Goal: Navigation & Orientation: Find specific page/section

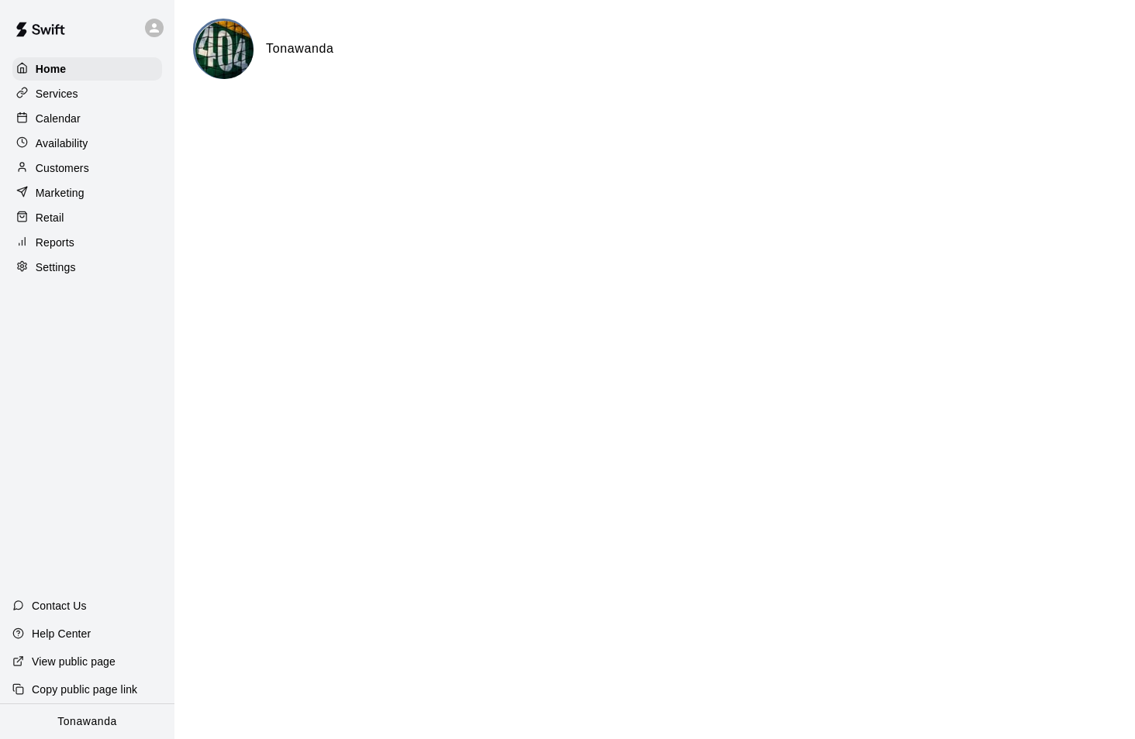
click at [76, 174] on p "Customers" at bounding box center [62, 167] width 53 height 15
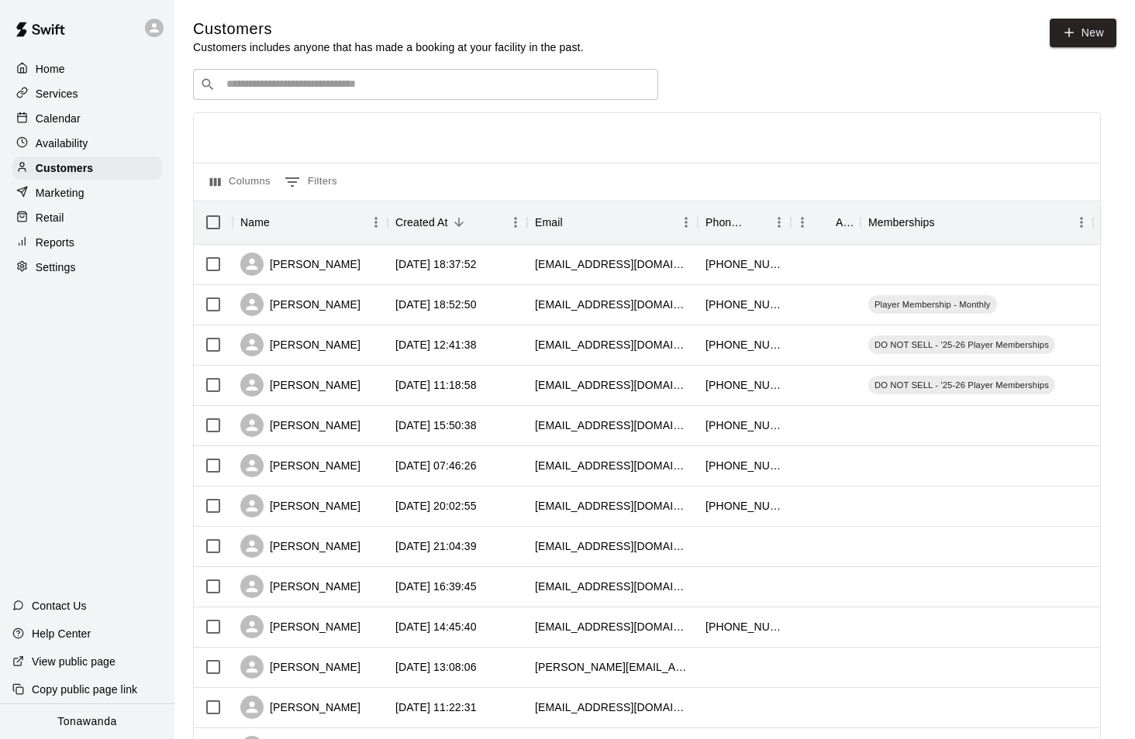
click at [59, 126] on p "Calendar" at bounding box center [58, 118] width 45 height 15
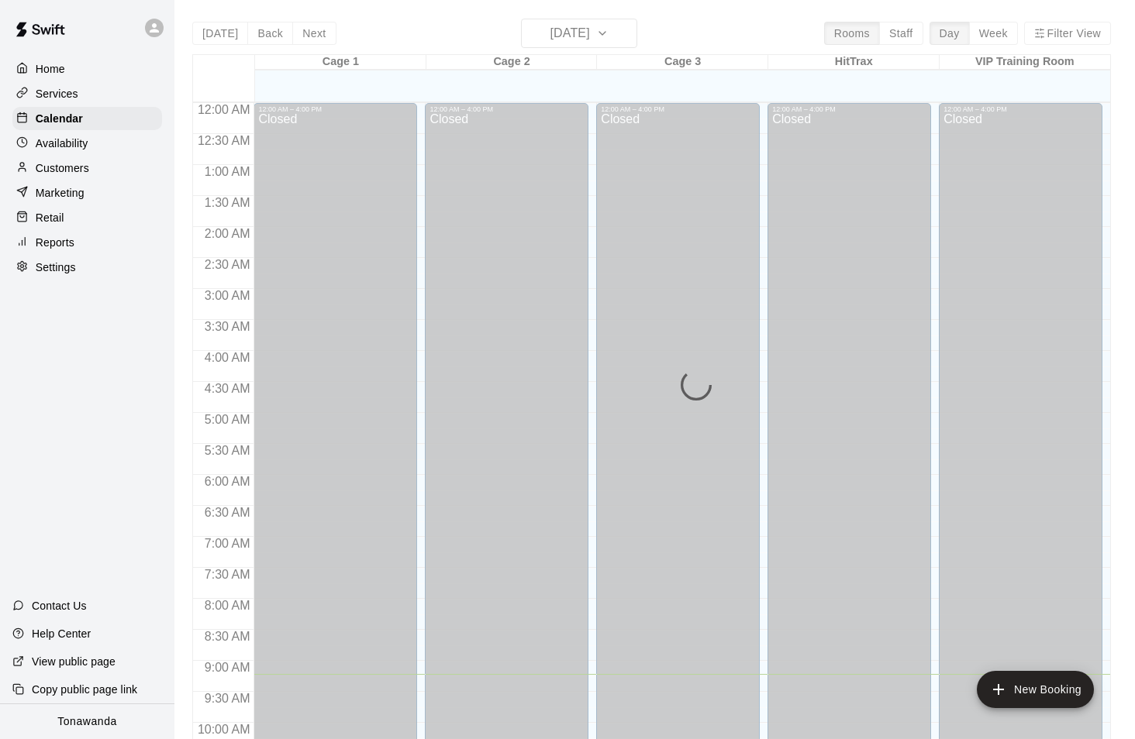
scroll to position [572, 0]
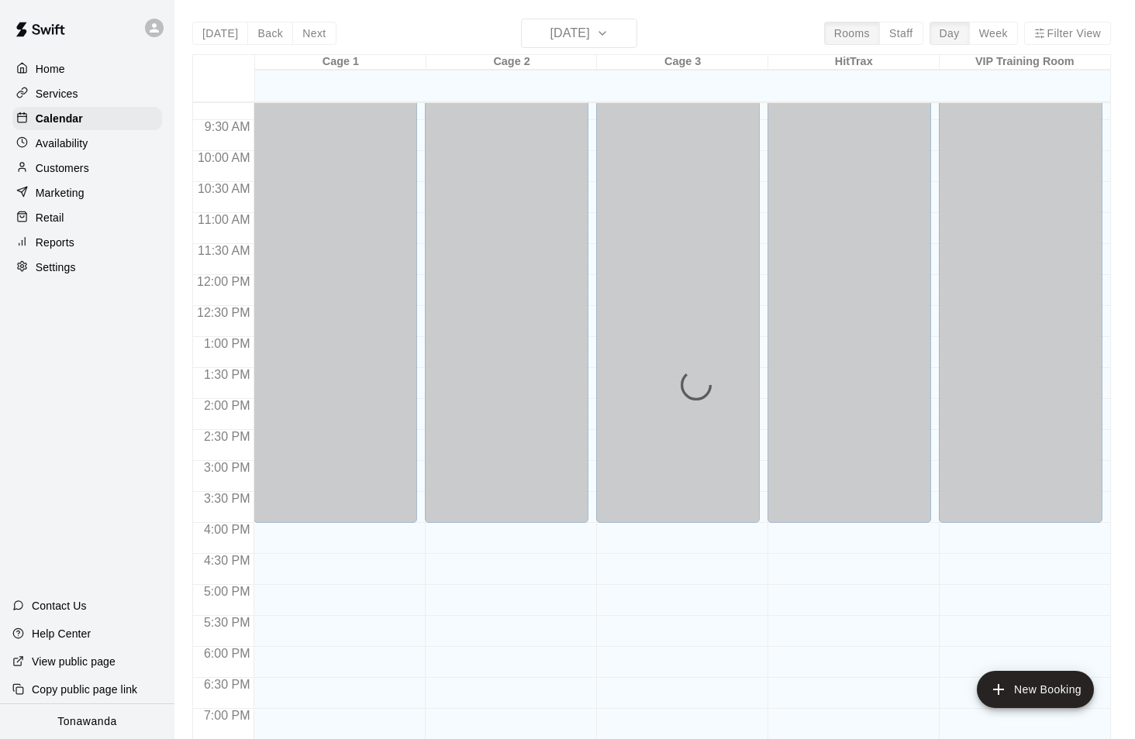
click at [591, 33] on div "[DATE] Back [DATE][DATE] Rooms Staff Day Week Filter View Cage 1 13 Mon Cage 2 …" at bounding box center [651, 388] width 918 height 739
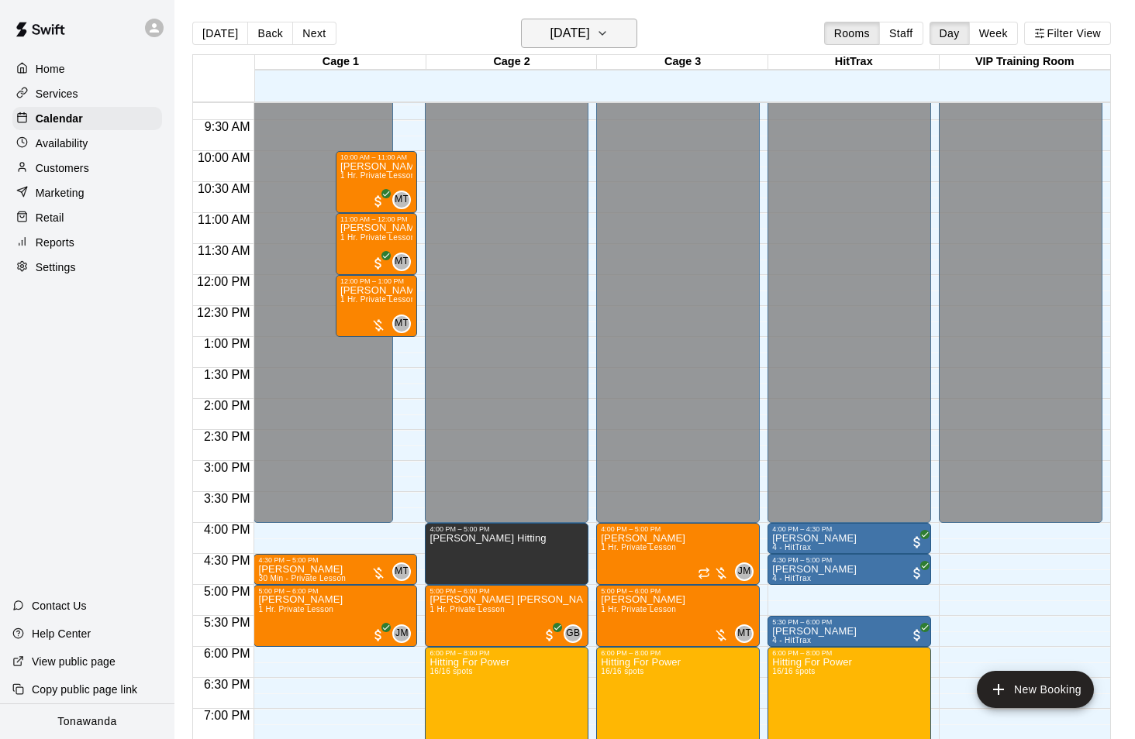
click at [566, 38] on h6 "[DATE]" at bounding box center [569, 33] width 40 height 22
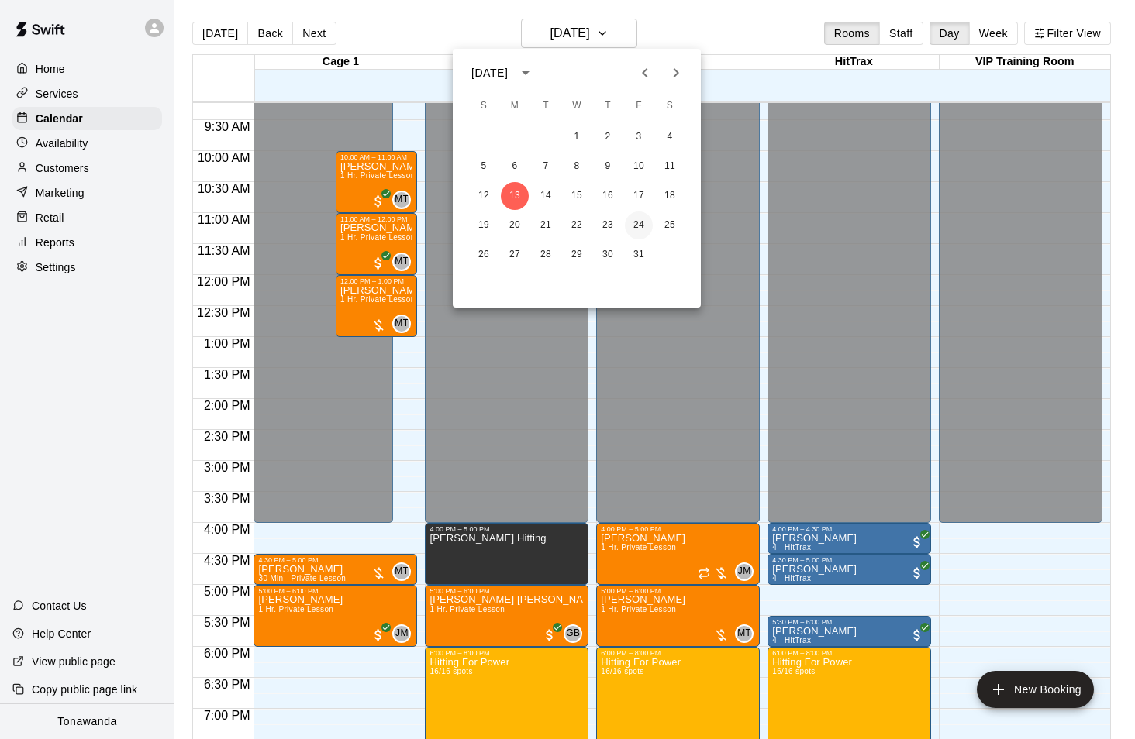
click at [634, 227] on button "24" at bounding box center [639, 226] width 28 height 28
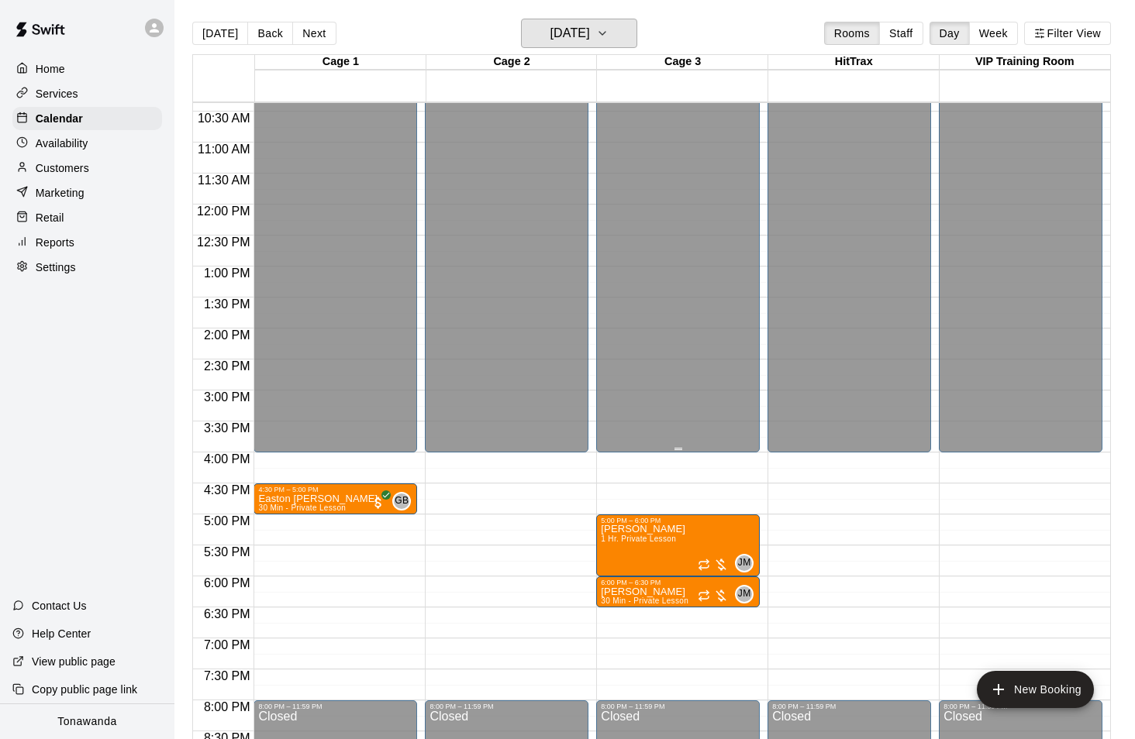
scroll to position [643, 0]
